Goal: Navigation & Orientation: Find specific page/section

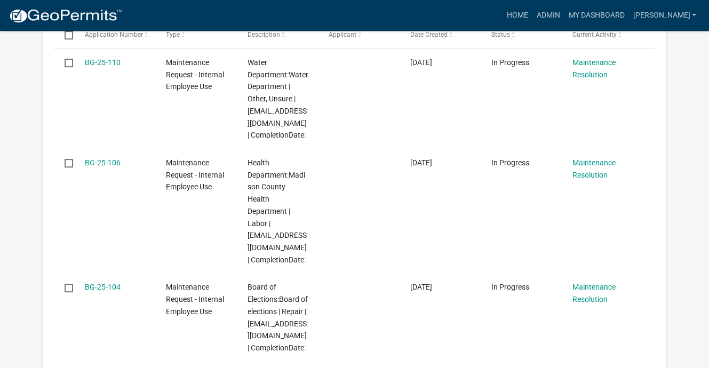
scroll to position [267, 0]
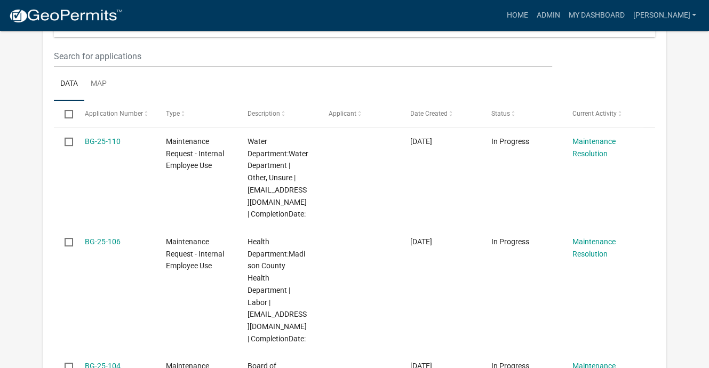
scroll to position [423, 0]
